Goal: Task Accomplishment & Management: Complete application form

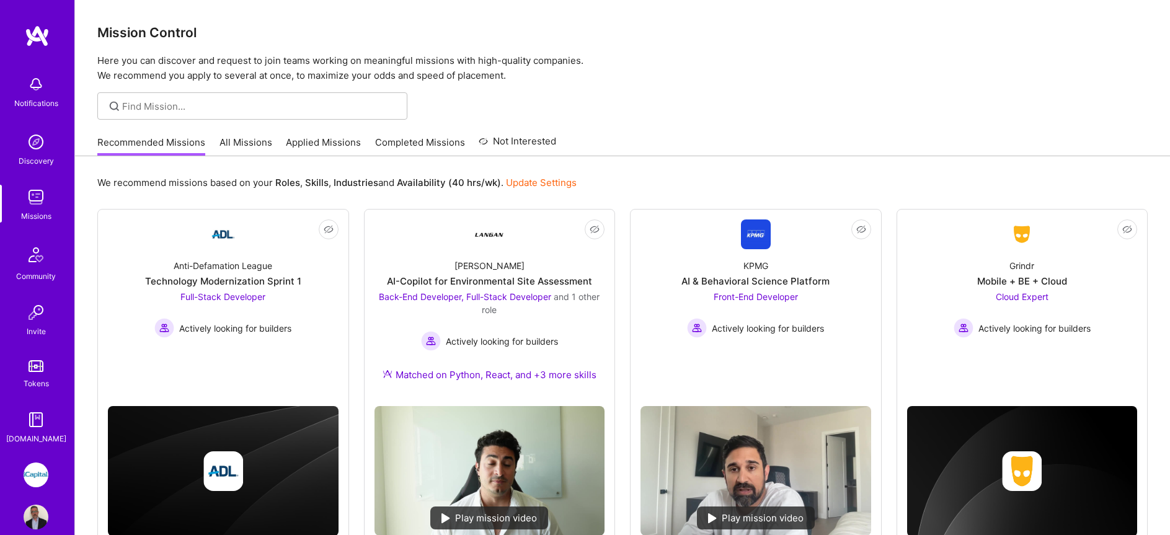
click at [231, 145] on link "All Missions" at bounding box center [246, 146] width 53 height 20
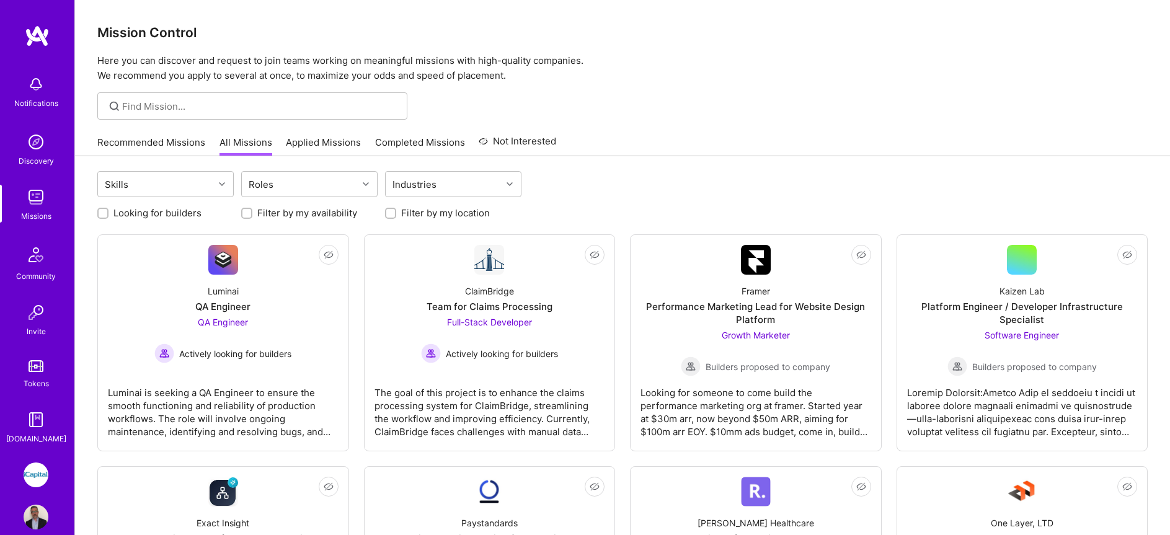
click at [313, 149] on link "Applied Missions" at bounding box center [323, 146] width 75 height 20
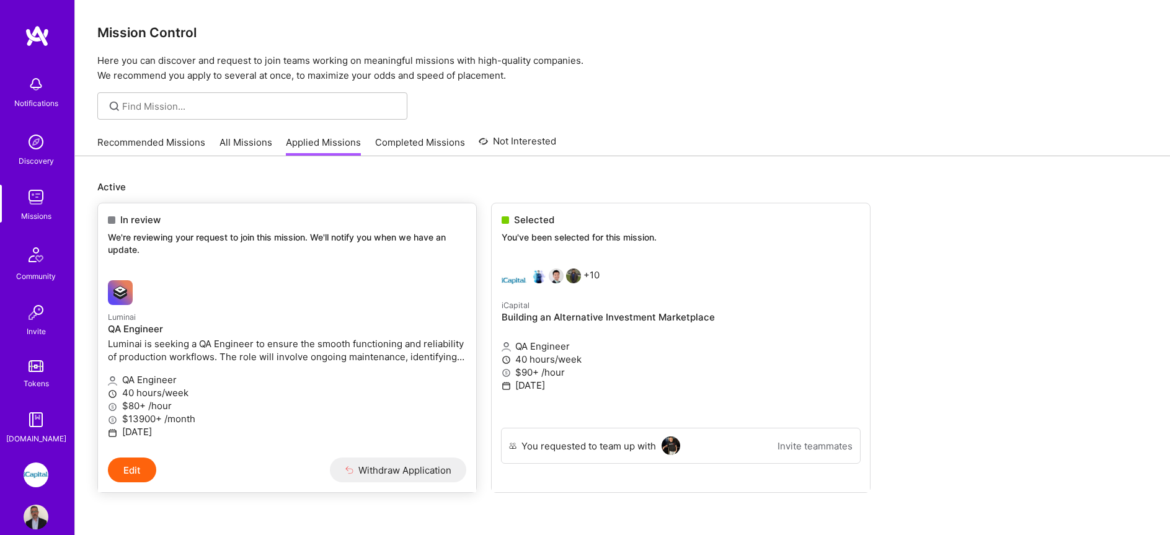
click at [301, 345] on p "Luminai is seeking a QA Engineer to ensure the smooth functioning and reliabili…" at bounding box center [287, 350] width 358 height 26
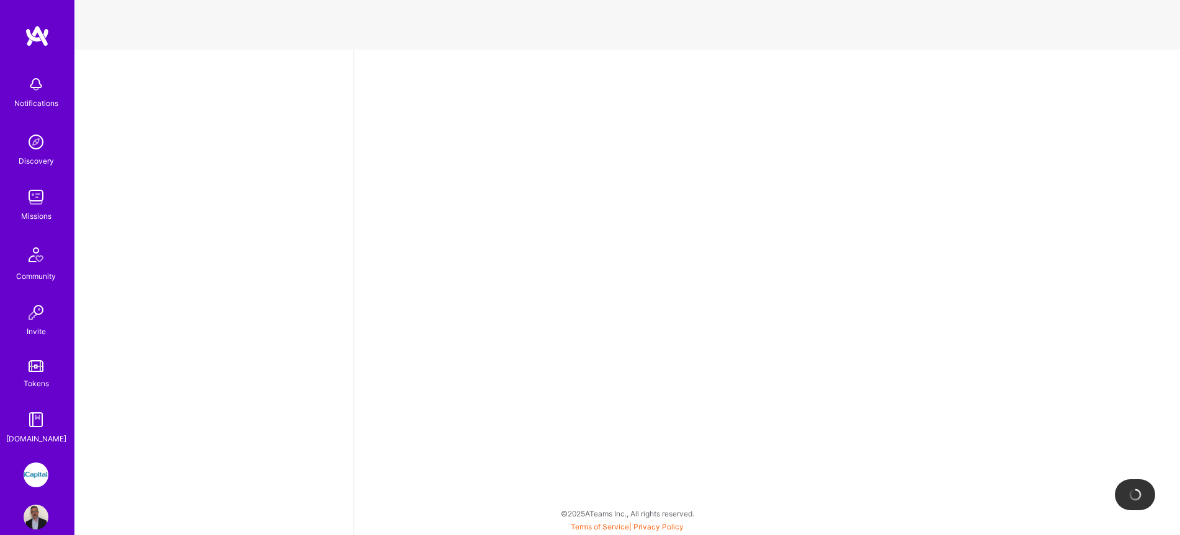
select select "CA"
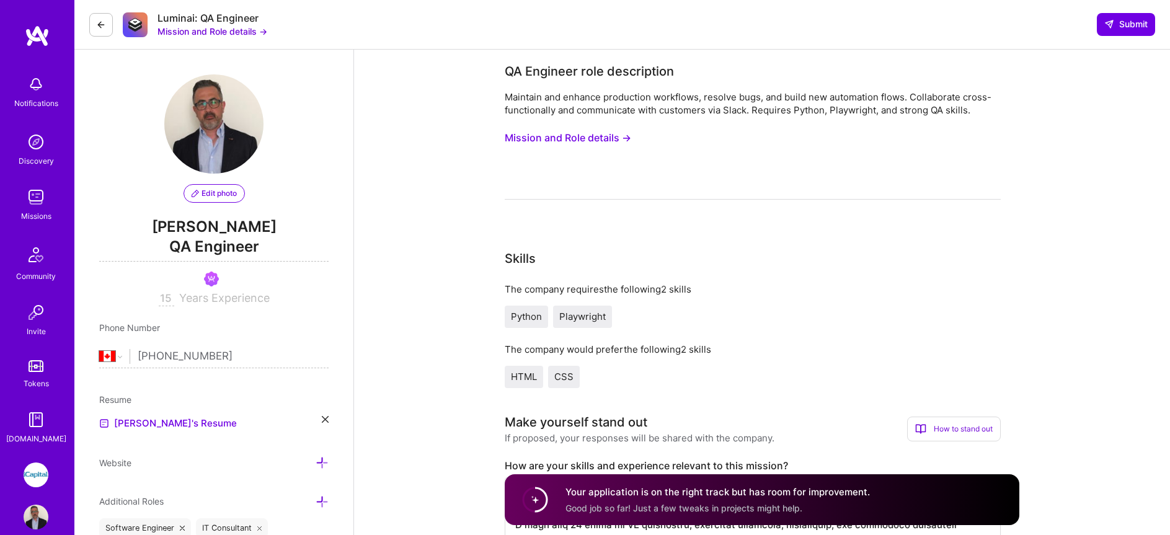
click at [585, 130] on button "Mission and Role details →" at bounding box center [568, 138] width 127 height 23
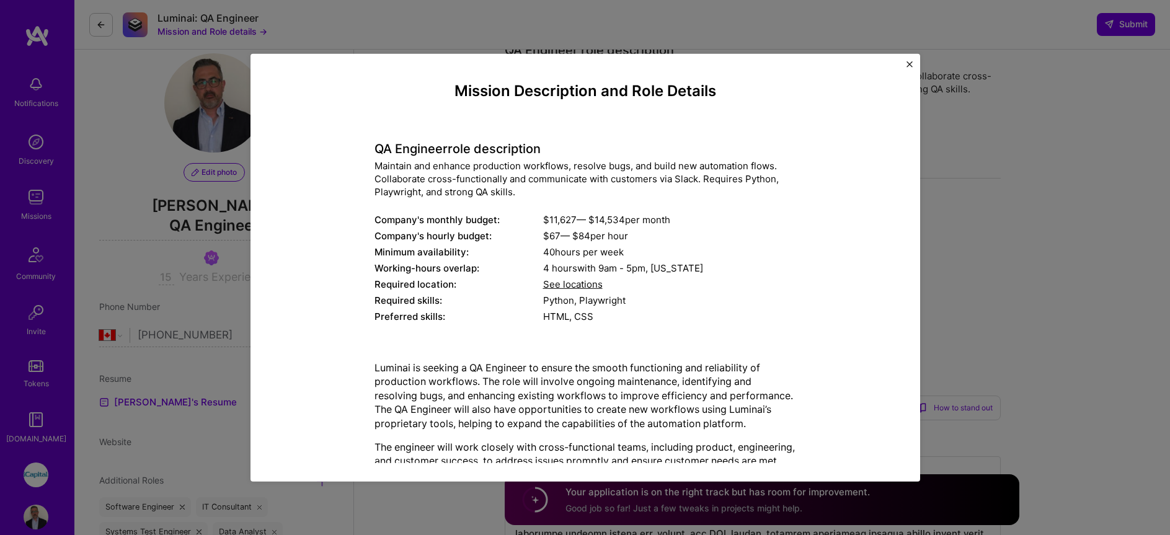
click at [909, 63] on img "Close" at bounding box center [910, 64] width 6 height 6
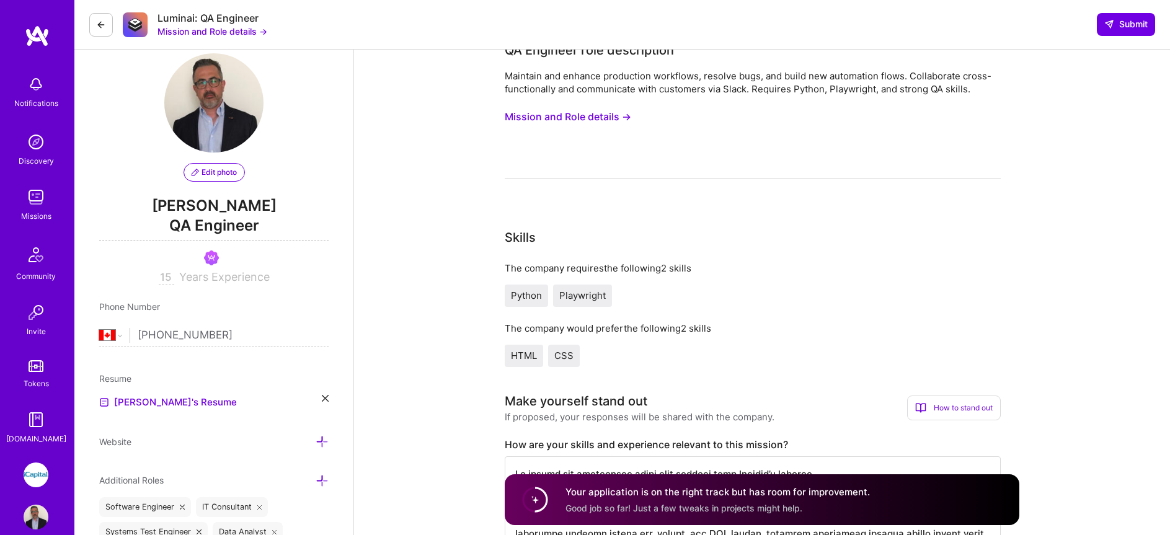
click at [82, 20] on div "Luminai: QA Engineer Mission and Role details → Submit" at bounding box center [622, 25] width 1096 height 50
click at [100, 29] on button at bounding box center [101, 25] width 24 height 24
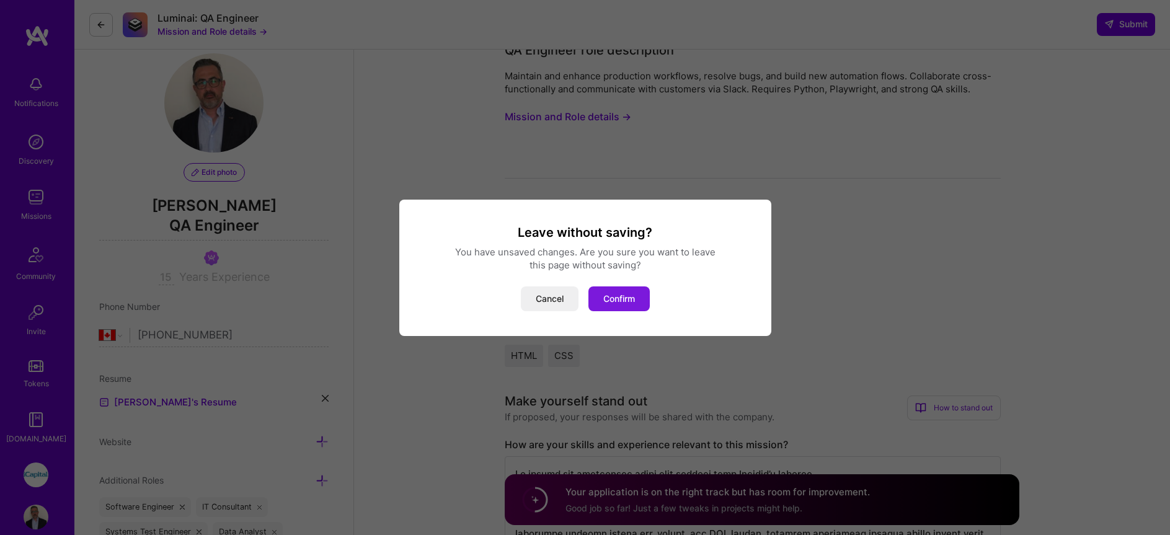
click at [620, 298] on button "Confirm" at bounding box center [619, 299] width 61 height 25
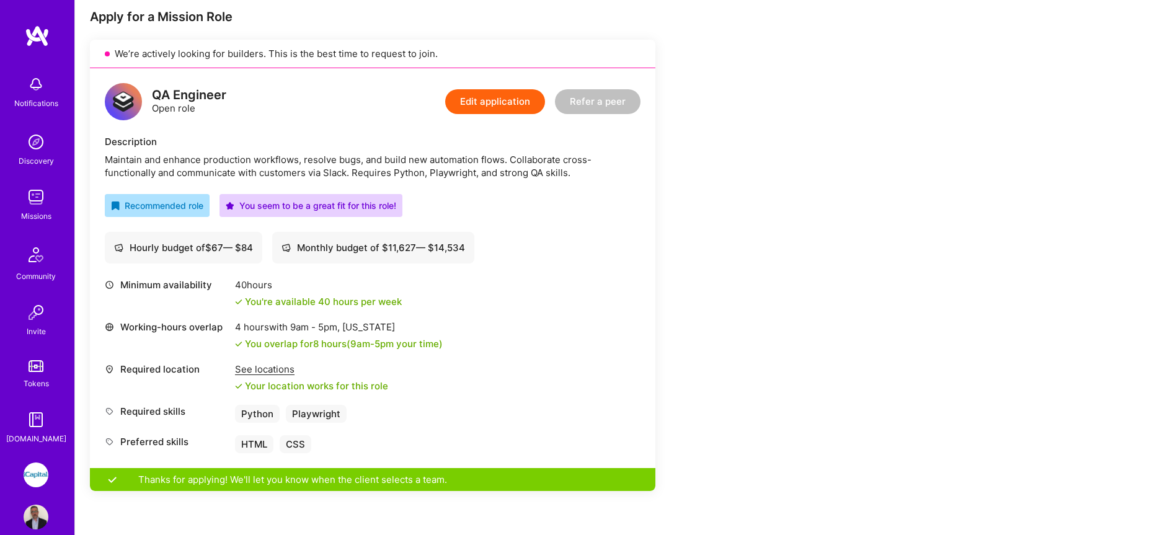
scroll to position [203, 0]
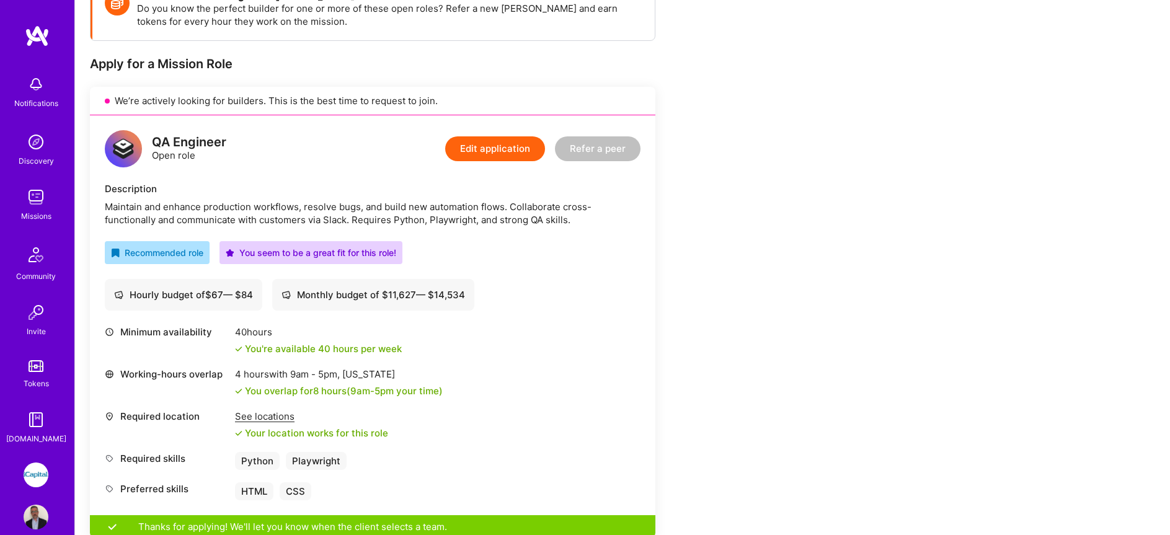
click at [34, 199] on img at bounding box center [36, 197] width 25 height 25
